Goal: Task Accomplishment & Management: Manage account settings

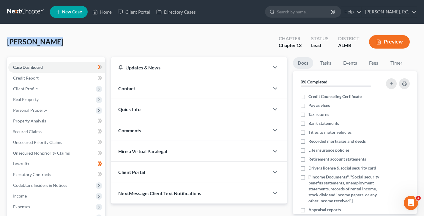
click at [4, 41] on div "[PERSON_NAME] Upgraded Chapter Chapter 13 Status Lead District ALMB Preview Pet…" at bounding box center [212, 190] width 424 height 332
click at [103, 48] on div "[PERSON_NAME] Upgraded Chapter Chapter 13 Status Lead District ALMB Preview" at bounding box center [212, 44] width 410 height 26
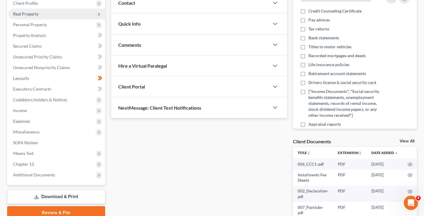
scroll to position [96, 0]
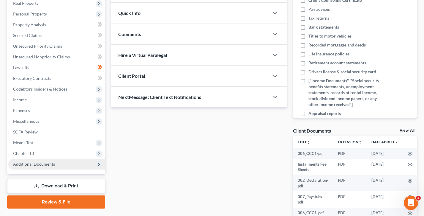
click at [41, 166] on span "Additional Documents" at bounding box center [56, 164] width 97 height 11
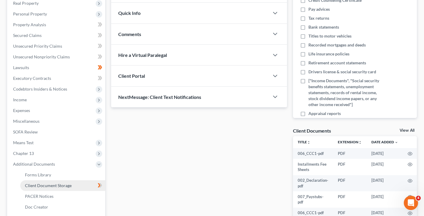
click at [45, 184] on span "Client Document Storage" at bounding box center [48, 185] width 47 height 5
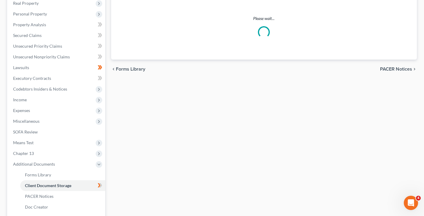
scroll to position [6, 0]
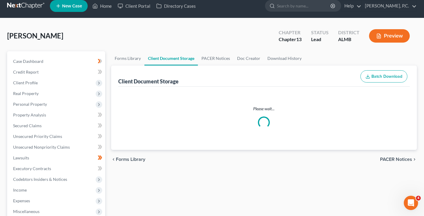
select select "0"
select select "3"
select select "2"
select select "0"
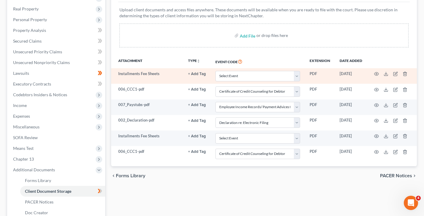
scroll to position [91, 0]
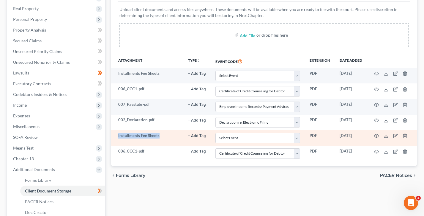
drag, startPoint x: 165, startPoint y: 138, endPoint x: 117, endPoint y: 136, distance: 48.3
click at [117, 136] on td "Installments Fee Sheets" at bounding box center [147, 137] width 72 height 15
click at [261, 142] on td "Select Event Certificate of Credit Counseling for Debtor Certificate of Credit …" at bounding box center [258, 137] width 94 height 15
click at [260, 136] on select "Select Event Certificate of Credit Counseling for Debtor Certificate of Credit …" at bounding box center [258, 138] width 85 height 10
drag, startPoint x: 165, startPoint y: 135, endPoint x: 118, endPoint y: 137, distance: 47.3
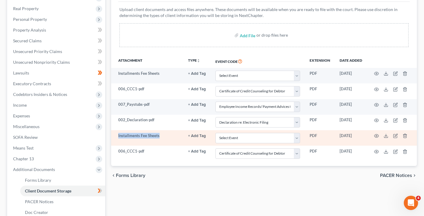
click at [118, 137] on td "Installments Fee Sheets" at bounding box center [147, 137] width 72 height 15
click at [134, 137] on td "Installments Fee Sheets" at bounding box center [147, 137] width 72 height 15
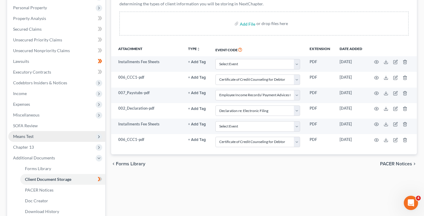
scroll to position [119, 0]
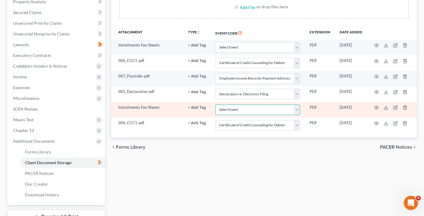
click at [274, 108] on select "Select Event Certificate of Credit Counseling for Debtor Certificate of Credit …" at bounding box center [258, 109] width 85 height 10
drag, startPoint x: 163, startPoint y: 108, endPoint x: 117, endPoint y: 109, distance: 46.1
click at [117, 109] on td "Installments Fee Sheets" at bounding box center [147, 109] width 72 height 15
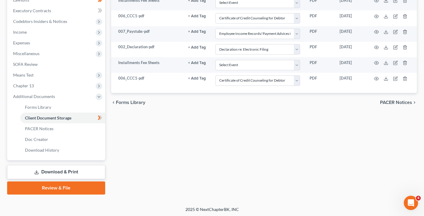
click at [62, 187] on link "Review & File" at bounding box center [56, 187] width 98 height 13
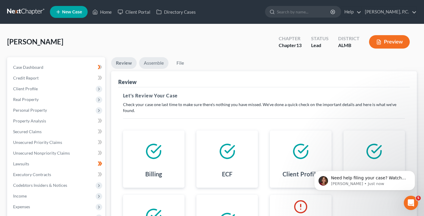
click at [153, 64] on link "Assemble" at bounding box center [153, 63] width 29 height 12
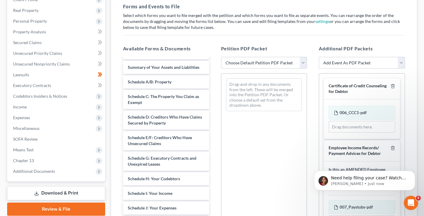
scroll to position [67, 0]
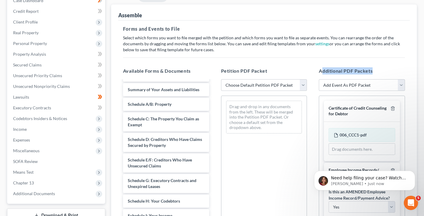
drag, startPoint x: 384, startPoint y: 70, endPoint x: 323, endPoint y: 68, distance: 61.0
click at [323, 68] on h5 "Additional PDF Packets" at bounding box center [362, 70] width 86 height 7
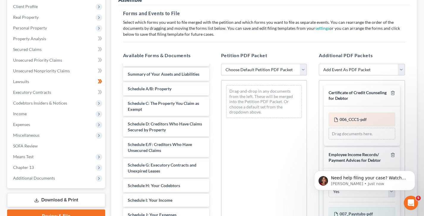
scroll to position [43, 0]
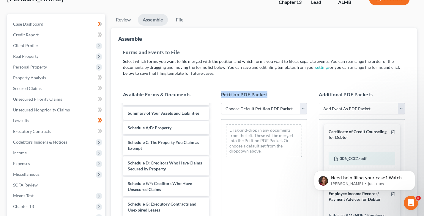
drag, startPoint x: 277, startPoint y: 95, endPoint x: 220, endPoint y: 93, distance: 57.1
click at [220, 93] on div "Petition PDF Packet Choose Default Petition PDF Packet Complete Bankruptcy Peti…" at bounding box center [264, 187] width 98 height 202
drag, startPoint x: 273, startPoint y: 93, endPoint x: 219, endPoint y: 95, distance: 54.2
click at [219, 95] on div "Petition PDF Packet Choose Default Petition PDF Packet Complete Bankruptcy Peti…" at bounding box center [264, 187] width 98 height 202
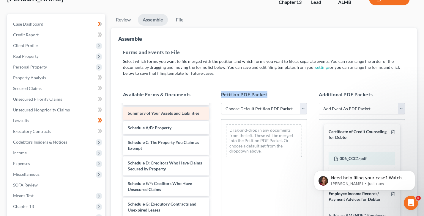
scroll to position [0, 0]
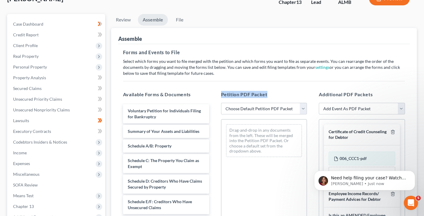
click at [279, 88] on div "Petition PDF Packet Choose Default Petition PDF Packet Complete Bankruptcy Peti…" at bounding box center [264, 187] width 98 height 202
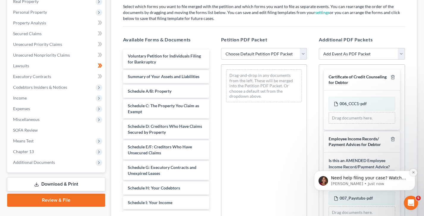
click at [413, 173] on icon "Dismiss notification" at bounding box center [413, 171] width 3 height 3
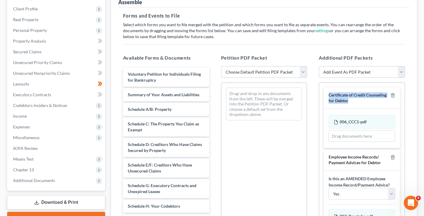
drag, startPoint x: 361, startPoint y: 101, endPoint x: 327, endPoint y: 94, distance: 34.6
click at [327, 94] on div "Certificate of Credit Counseling for Debtor" at bounding box center [362, 97] width 76 height 21
click at [375, 58] on h5 "Additional PDF Packets" at bounding box center [362, 57] width 86 height 7
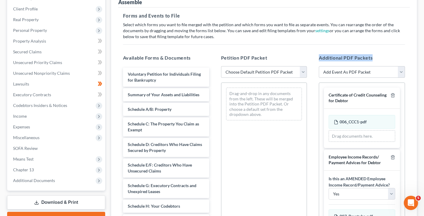
drag, startPoint x: 375, startPoint y: 58, endPoint x: 320, endPoint y: 55, distance: 55.4
click at [320, 55] on h5 "Additional PDF Packets" at bounding box center [362, 57] width 86 height 7
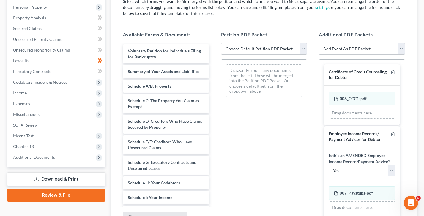
scroll to position [103, 0]
click at [261, 48] on select "Choose Default Petition PDF Packet Complete Bankruptcy Petition (all forms and …" at bounding box center [264, 49] width 86 height 12
click at [262, 48] on select "Choose Default Petition PDF Packet Complete Bankruptcy Petition (all forms and …" at bounding box center [264, 49] width 86 height 12
select select "0"
click at [221, 43] on select "Choose Default Petition PDF Packet Complete Bankruptcy Petition (all forms and …" at bounding box center [264, 49] width 86 height 12
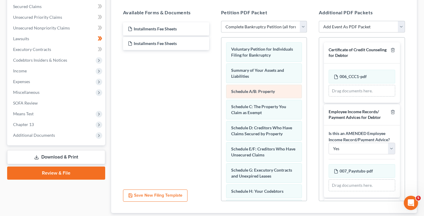
scroll to position [88, 0]
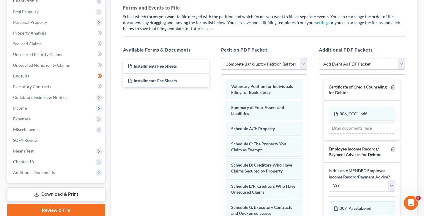
click at [277, 63] on select "Choose Default Petition PDF Packet Complete Bankruptcy Petition (all forms and …" at bounding box center [264, 64] width 86 height 12
select select
click at [221, 58] on select "Choose Default Petition PDF Packet Complete Bankruptcy Petition (all forms and …" at bounding box center [264, 64] width 86 height 12
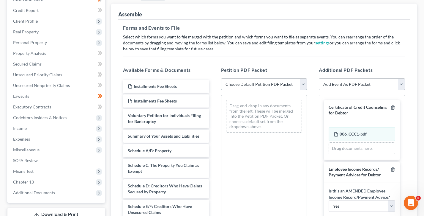
scroll to position [79, 0]
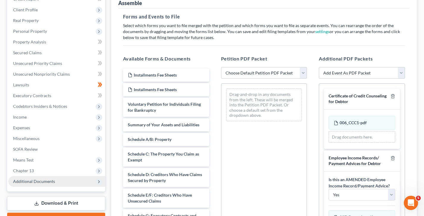
click at [39, 178] on span "Additional Documents" at bounding box center [34, 180] width 42 height 5
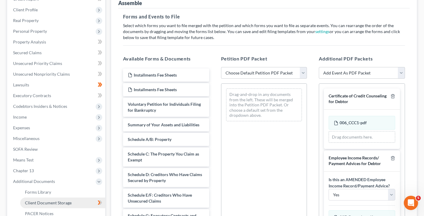
click at [46, 204] on span "Client Document Storage" at bounding box center [48, 202] width 47 height 5
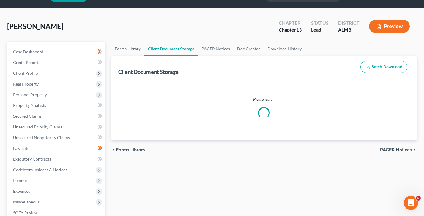
select select "0"
select select "3"
select select "2"
select select "0"
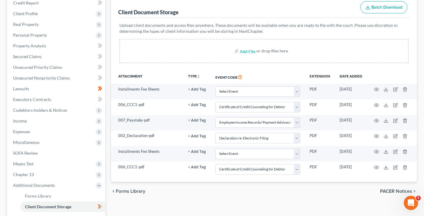
scroll to position [70, 0]
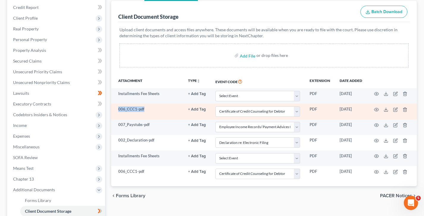
drag, startPoint x: 148, startPoint y: 110, endPoint x: 118, endPoint y: 109, distance: 30.6
click at [119, 109] on td "006_CCC1-pdf" at bounding box center [147, 111] width 72 height 15
click at [162, 110] on td "006_CCC1-pdf" at bounding box center [147, 111] width 72 height 15
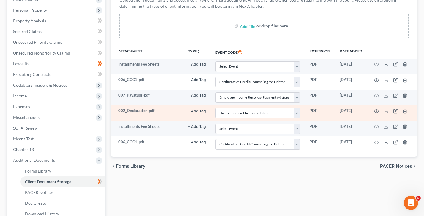
scroll to position [98, 0]
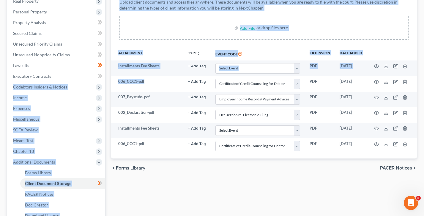
drag, startPoint x: 146, startPoint y: 82, endPoint x: 108, endPoint y: 82, distance: 37.8
click at [108, 82] on div "Forms Library Client Document Storage PACER Notices Doc Creator Download Histor…" at bounding box center [264, 109] width 312 height 301
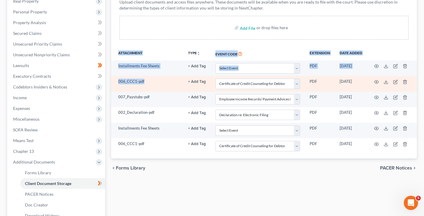
click at [159, 84] on td "006_CCC1-pdf" at bounding box center [147, 83] width 72 height 15
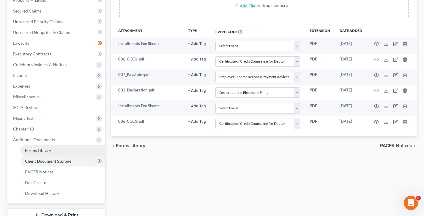
scroll to position [105, 0]
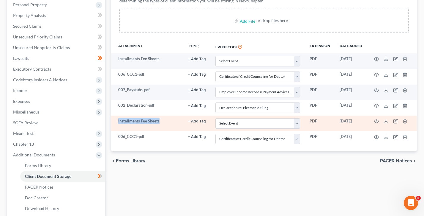
drag, startPoint x: 162, startPoint y: 121, endPoint x: 115, endPoint y: 120, distance: 47.0
click at [115, 120] on td "Installments Fee Sheets" at bounding box center [147, 122] width 72 height 15
click at [237, 122] on select "Select Event Certificate of Credit Counseling for Debtor Certificate of Credit …" at bounding box center [258, 123] width 85 height 10
drag, startPoint x: 165, startPoint y: 121, endPoint x: 119, endPoint y: 118, distance: 46.2
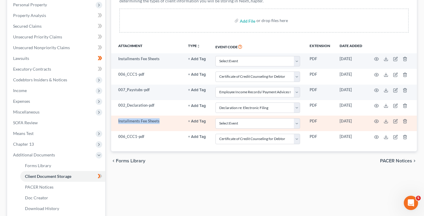
click at [119, 118] on td "Installments Fee Sheets" at bounding box center [147, 122] width 72 height 15
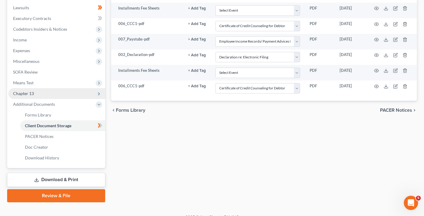
scroll to position [159, 0]
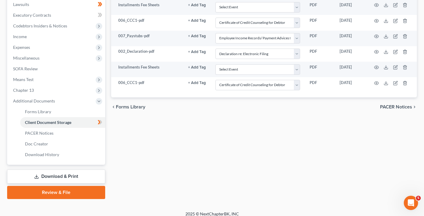
click at [47, 192] on link "Review & File" at bounding box center [56, 192] width 98 height 13
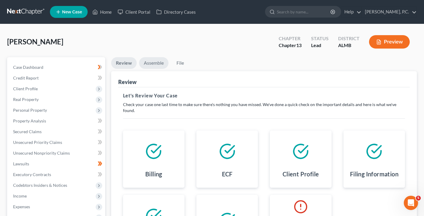
click at [156, 67] on link "Assemble" at bounding box center [153, 63] width 29 height 12
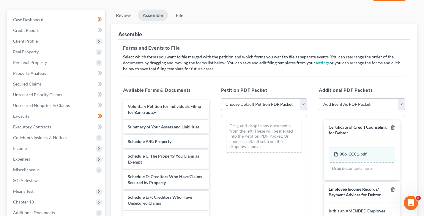
scroll to position [86, 0]
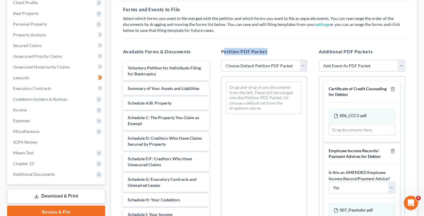
drag, startPoint x: 269, startPoint y: 51, endPoint x: 224, endPoint y: 53, distance: 45.0
click at [224, 53] on h5 "Petition PDF Packet" at bounding box center [264, 51] width 86 height 7
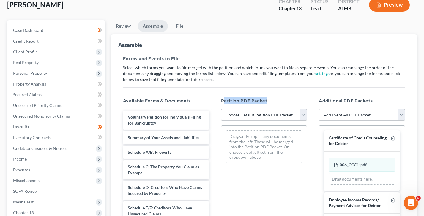
scroll to position [18, 0]
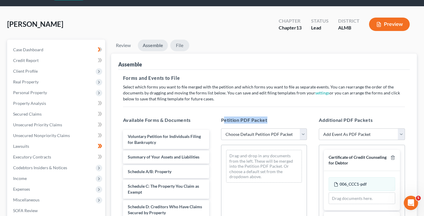
click at [184, 45] on link "File" at bounding box center [179, 46] width 19 height 12
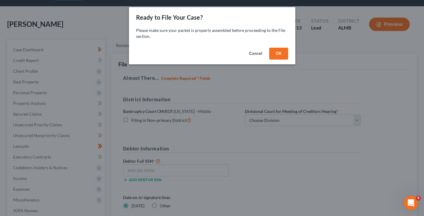
click at [273, 51] on button "OK" at bounding box center [278, 54] width 19 height 12
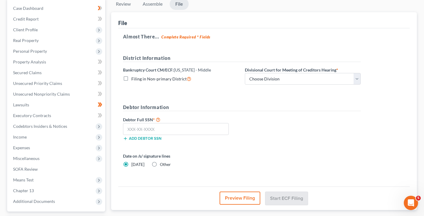
scroll to position [59, 0]
click at [165, 122] on input "text" at bounding box center [176, 128] width 106 height 12
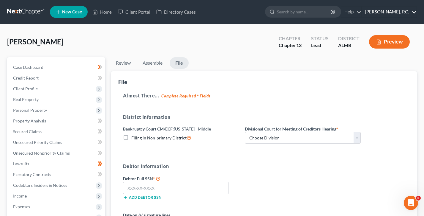
click at [380, 10] on link "[PERSON_NAME], P.C." at bounding box center [389, 12] width 55 height 11
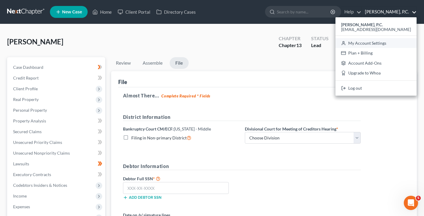
click at [384, 42] on link "My Account Settings" at bounding box center [376, 43] width 81 height 10
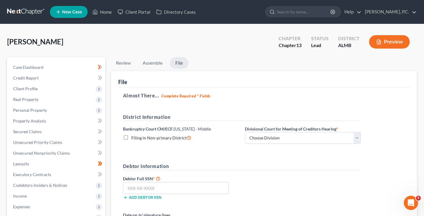
select select "0"
select select "23"
select select "0"
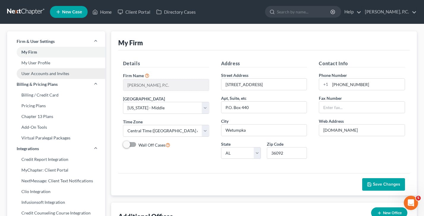
click at [46, 72] on link "User Accounts and Invites" at bounding box center [56, 73] width 98 height 11
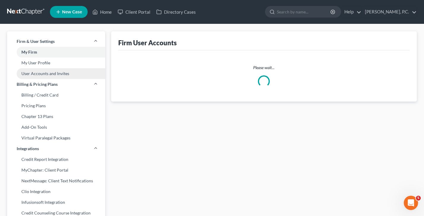
select select "0"
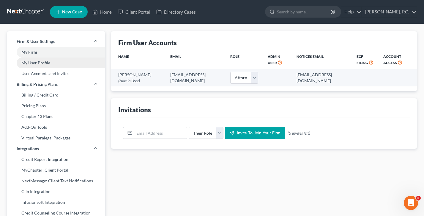
click at [49, 60] on link "My User Profile" at bounding box center [56, 62] width 98 height 11
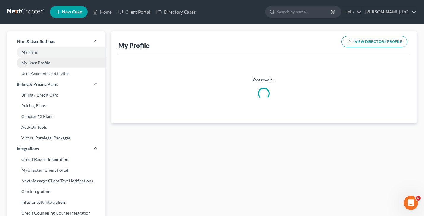
select select "0"
select select "attorney"
select select "0"
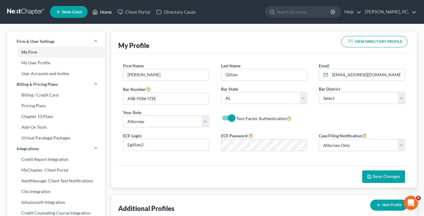
click at [100, 11] on link "Home" at bounding box center [102, 12] width 25 height 11
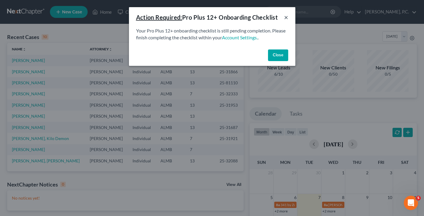
click at [286, 16] on button "×" at bounding box center [286, 17] width 4 height 7
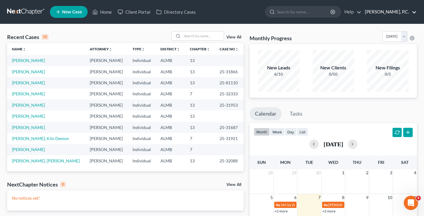
click at [402, 8] on link "[PERSON_NAME], P.C." at bounding box center [389, 12] width 55 height 11
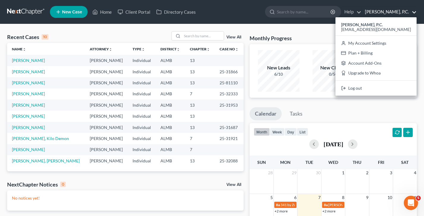
click at [329, 121] on ul "Calendar Tasks" at bounding box center [333, 115] width 167 height 16
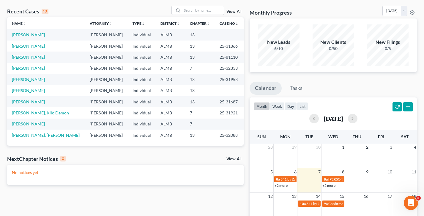
scroll to position [24, 0]
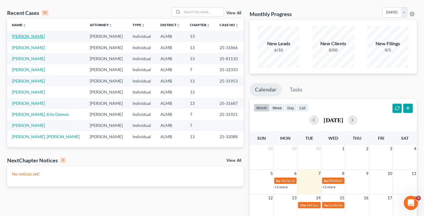
click at [28, 37] on link "[PERSON_NAME]" at bounding box center [28, 36] width 33 height 5
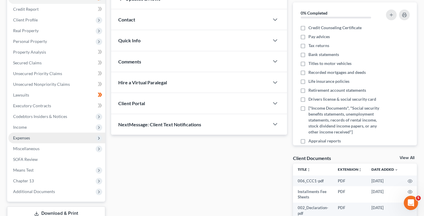
scroll to position [83, 0]
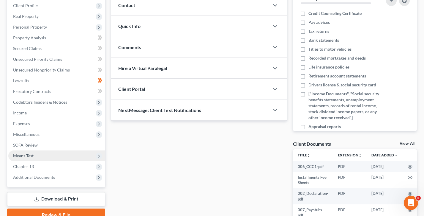
click at [41, 154] on span "Means Test" at bounding box center [56, 155] width 97 height 11
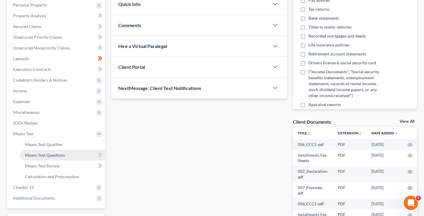
scroll to position [106, 0]
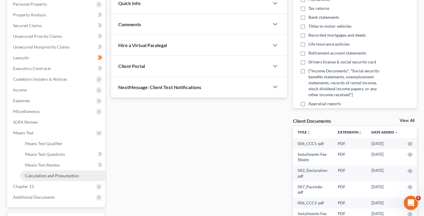
click at [57, 178] on link "Calculation and Presumption" at bounding box center [62, 175] width 85 height 11
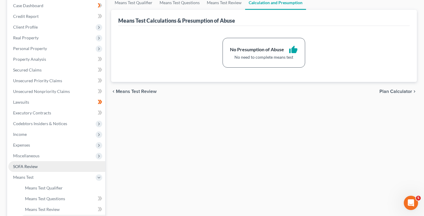
scroll to position [105, 0]
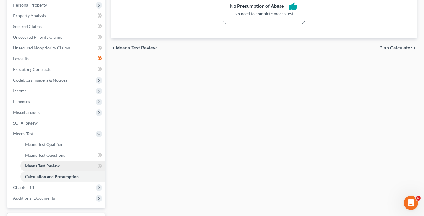
click at [55, 166] on span "Means Test Review" at bounding box center [42, 165] width 35 height 5
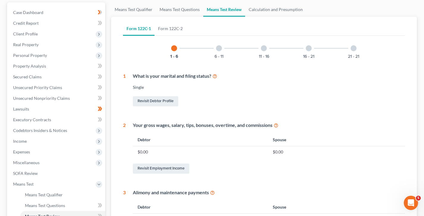
scroll to position [2, 0]
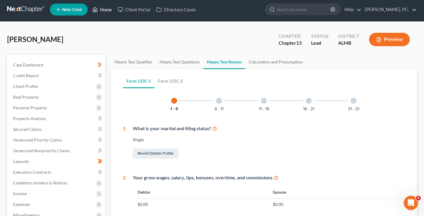
click at [111, 5] on link "Home" at bounding box center [102, 9] width 25 height 11
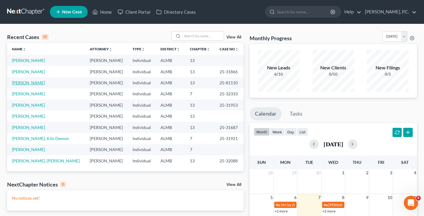
click at [35, 83] on link "[PERSON_NAME]" at bounding box center [28, 82] width 33 height 5
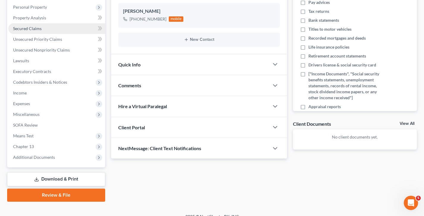
scroll to position [106, 0]
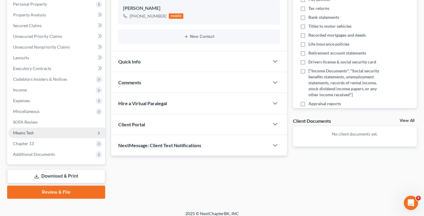
click at [51, 128] on span "Means Test" at bounding box center [56, 132] width 97 height 11
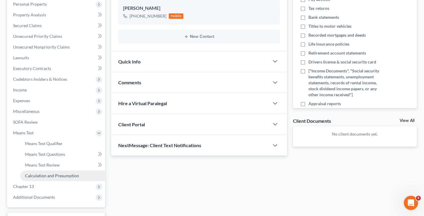
click at [65, 173] on span "Calculation and Presumption" at bounding box center [52, 175] width 54 height 5
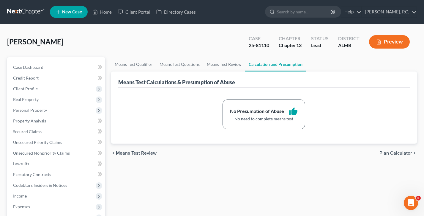
scroll to position [4, 0]
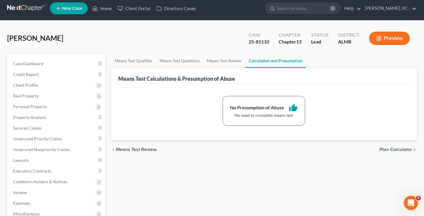
click at [401, 36] on button "Preview" at bounding box center [389, 38] width 41 height 13
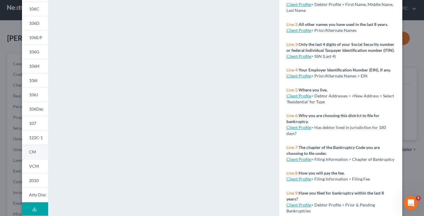
scroll to position [0, 0]
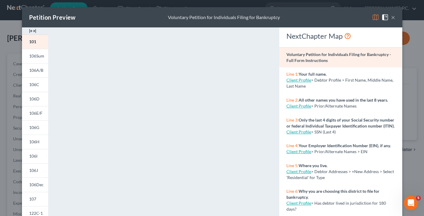
click at [392, 17] on button "×" at bounding box center [393, 17] width 4 height 7
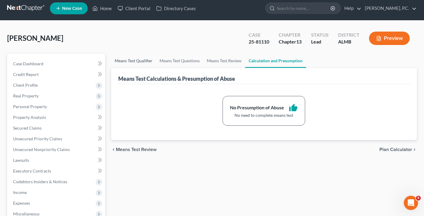
click at [148, 66] on link "Means Test Qualifier" at bounding box center [133, 61] width 45 height 14
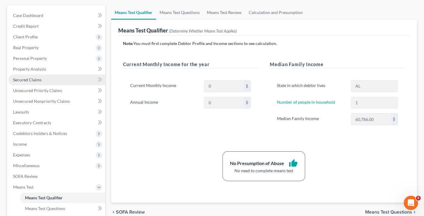
scroll to position [42, 0]
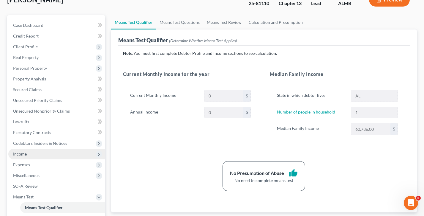
click at [35, 154] on span "Income" at bounding box center [56, 153] width 97 height 11
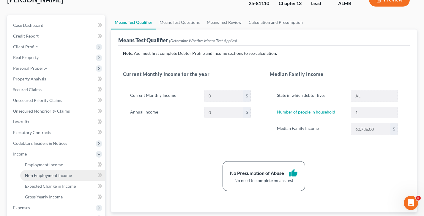
click at [43, 173] on span "Non Employment Income" at bounding box center [48, 175] width 47 height 5
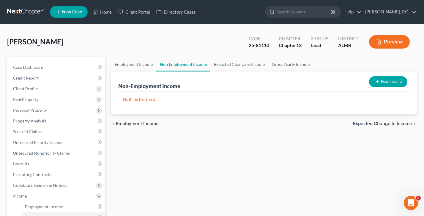
click at [389, 48] on button "Preview" at bounding box center [389, 41] width 41 height 13
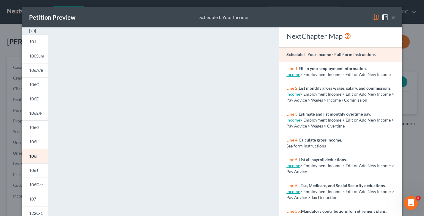
click at [394, 17] on button "×" at bounding box center [393, 17] width 4 height 7
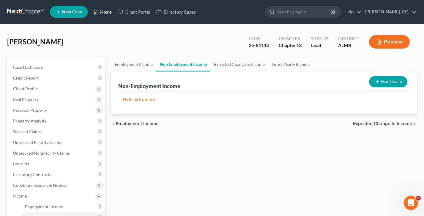
click at [110, 13] on link "Home" at bounding box center [102, 12] width 25 height 11
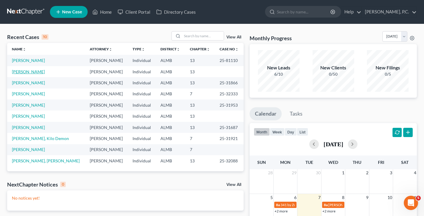
click at [29, 72] on link "[PERSON_NAME]" at bounding box center [28, 71] width 33 height 5
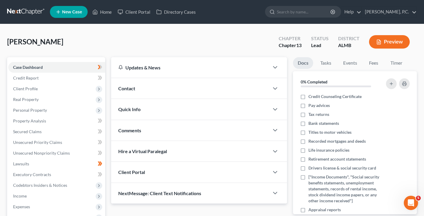
click at [390, 44] on button "Preview" at bounding box center [389, 41] width 41 height 13
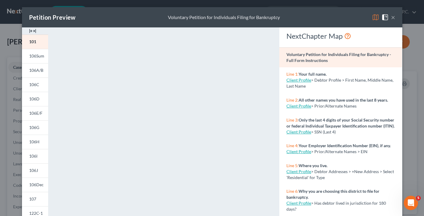
click at [394, 17] on button "×" at bounding box center [393, 17] width 4 height 7
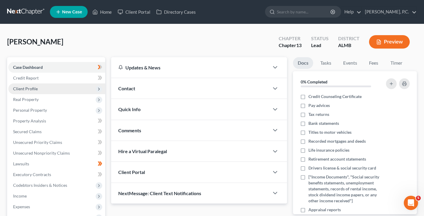
scroll to position [149, 0]
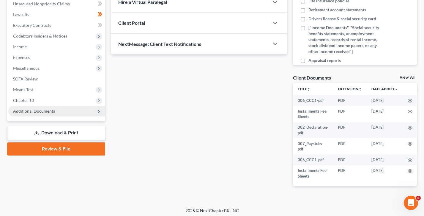
click at [37, 111] on span "Additional Documents" at bounding box center [34, 110] width 42 height 5
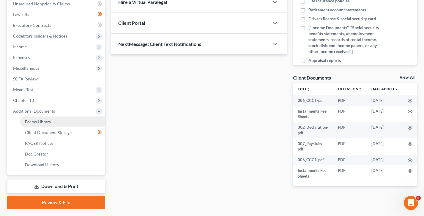
click at [41, 122] on span "Forms Library" at bounding box center [38, 121] width 26 height 5
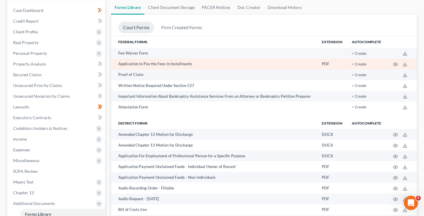
scroll to position [56, 0]
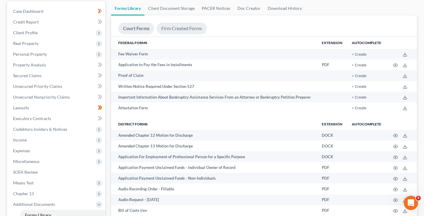
click at [185, 28] on link "Firm Created Forms" at bounding box center [182, 29] width 50 height 12
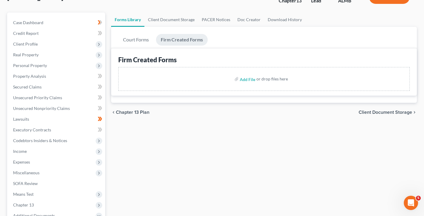
scroll to position [3, 0]
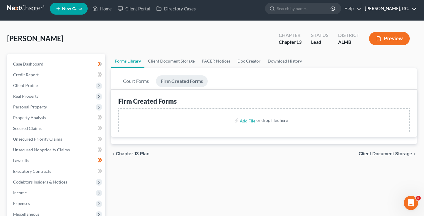
click at [398, 11] on link "[PERSON_NAME], P.C." at bounding box center [389, 8] width 55 height 11
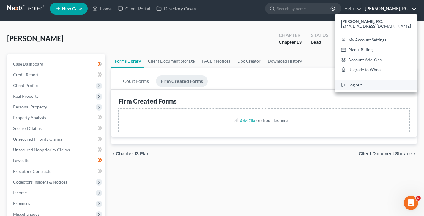
click at [375, 86] on link "Log out" at bounding box center [376, 85] width 81 height 10
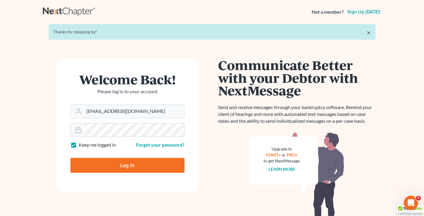
click at [117, 163] on input "Log In" at bounding box center [127, 165] width 114 height 15
type input "Thinking..."
